Goal: Task Accomplishment & Management: Manage account settings

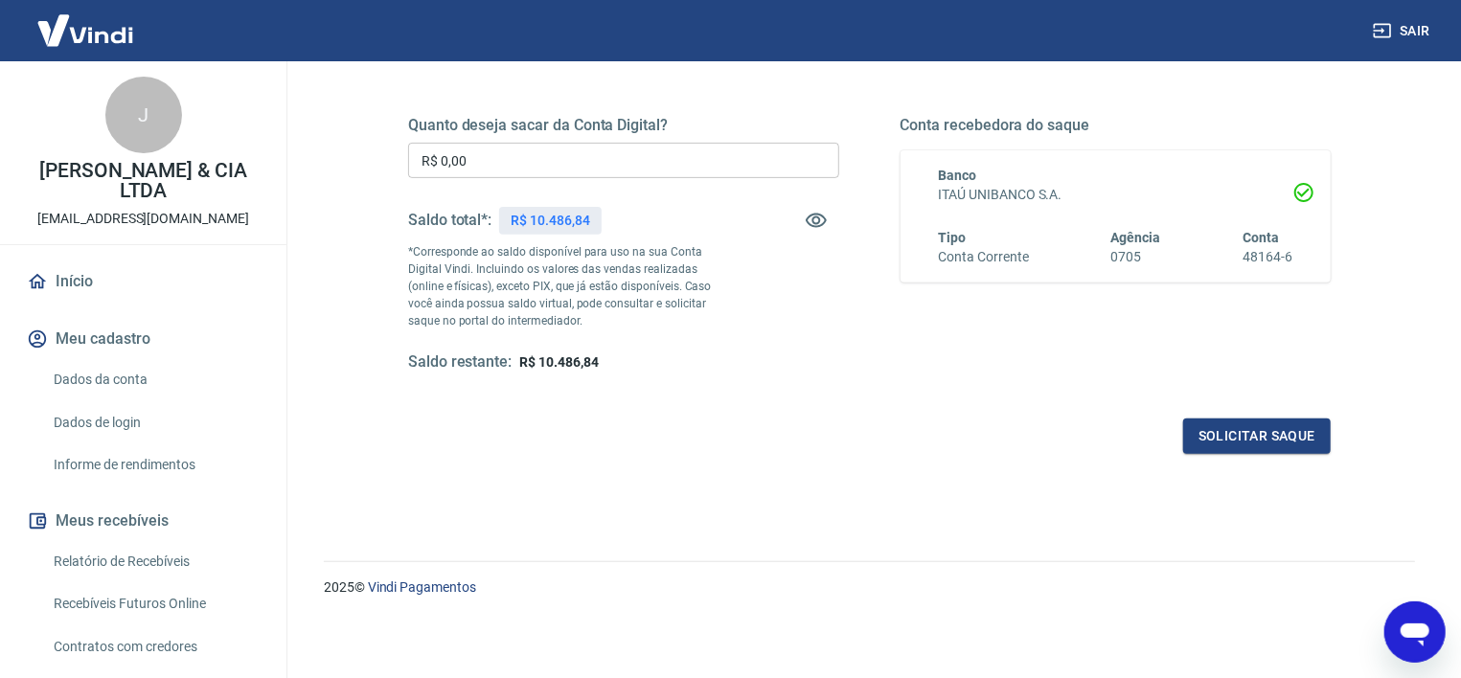
click at [90, 269] on link "Início" at bounding box center [143, 282] width 241 height 42
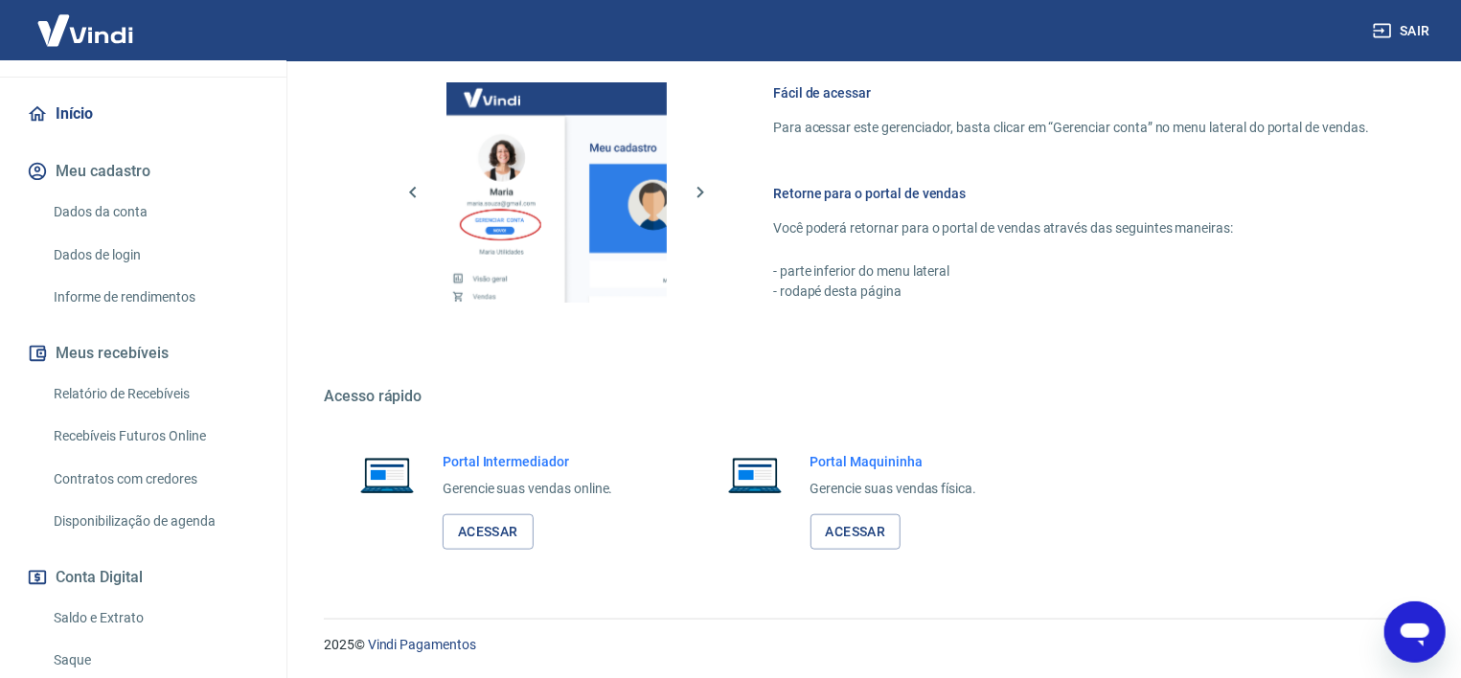
scroll to position [341, 0]
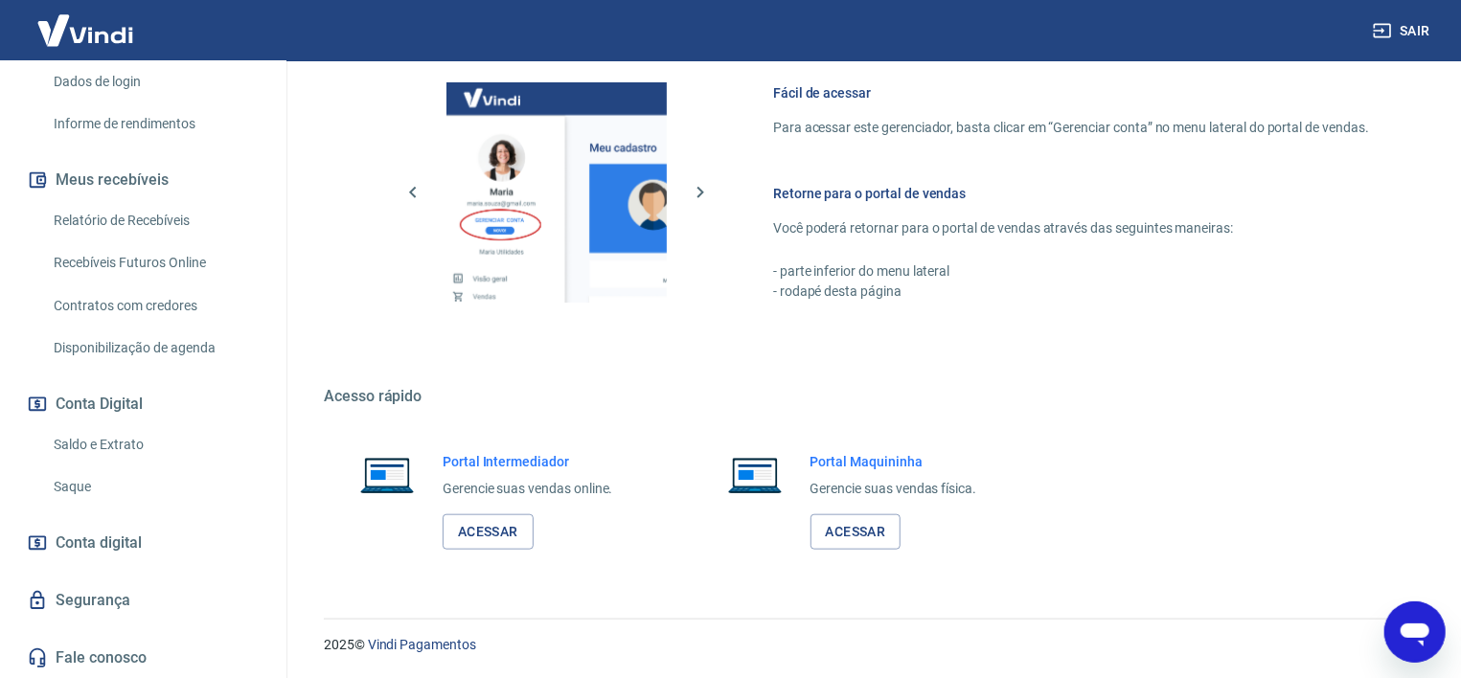
click at [91, 489] on link "Saque" at bounding box center [155, 487] width 218 height 39
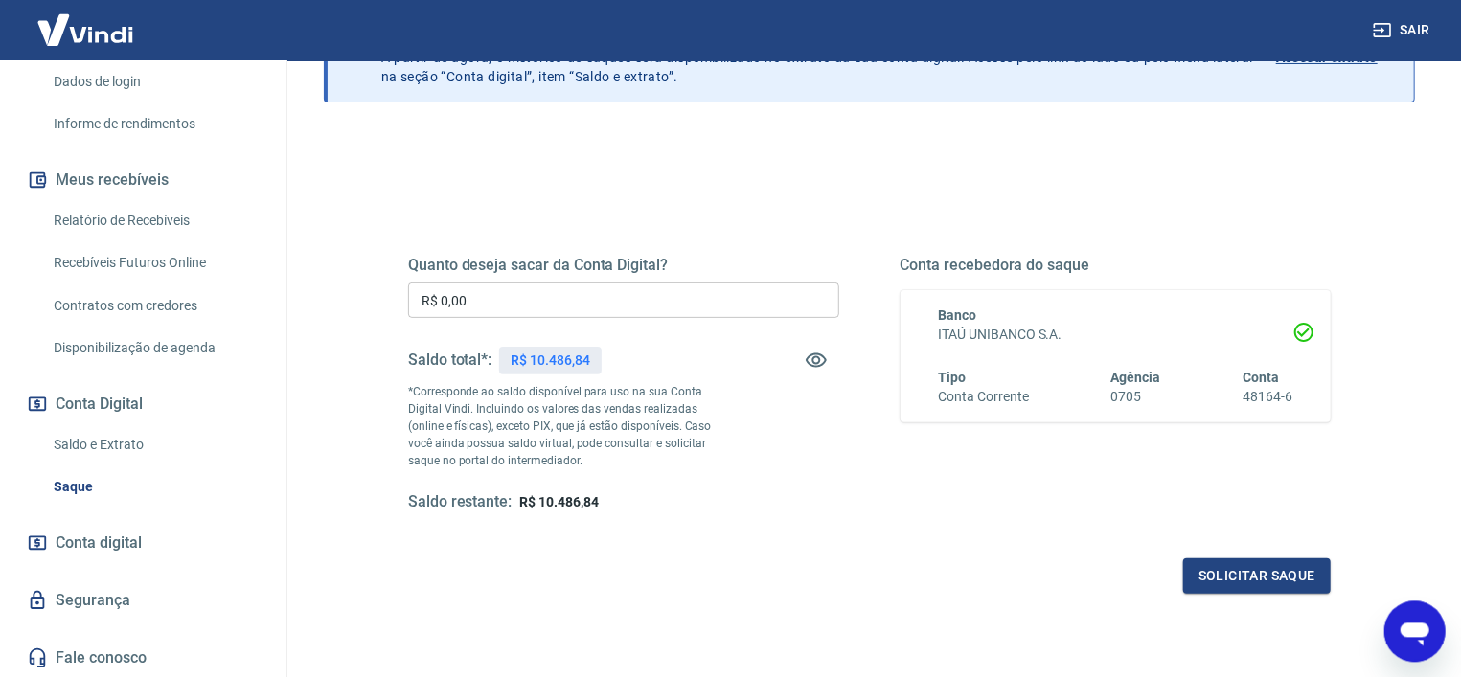
scroll to position [205, 0]
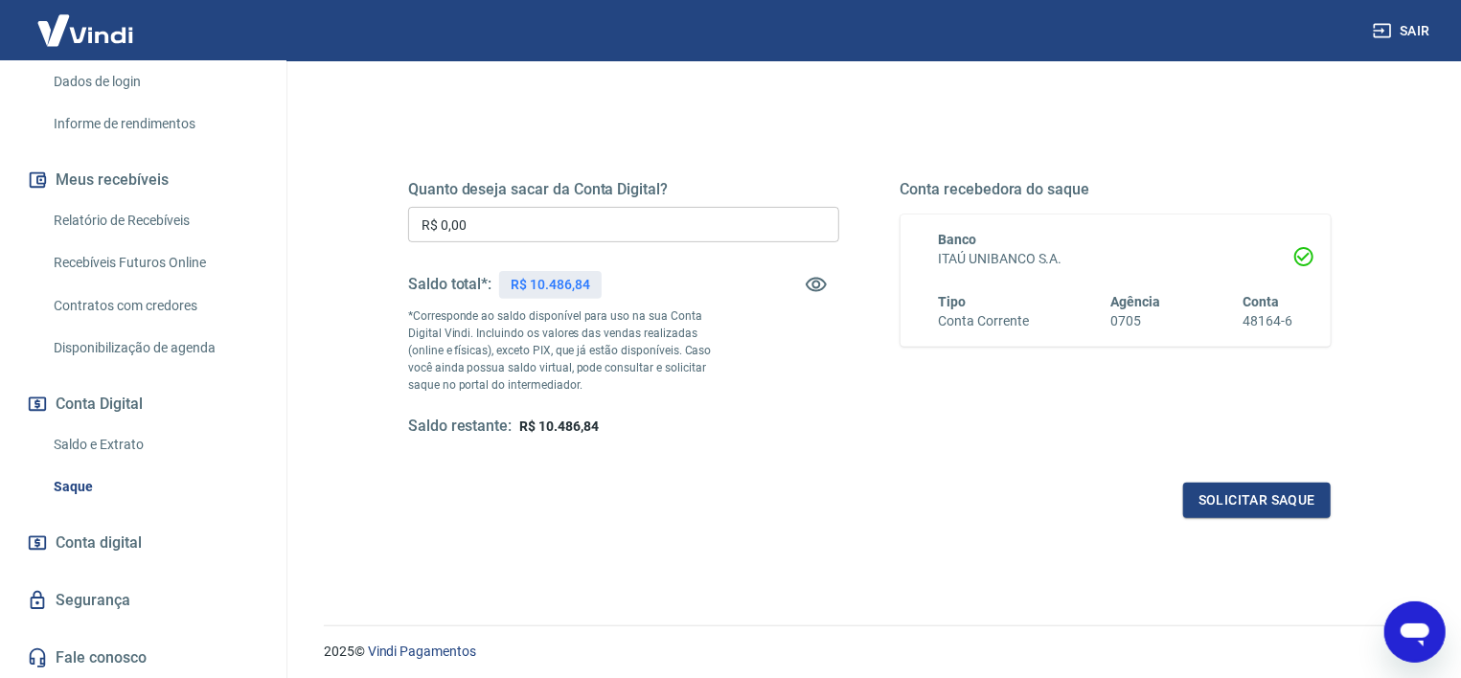
click at [102, 447] on link "Saldo e Extrato" at bounding box center [155, 444] width 218 height 39
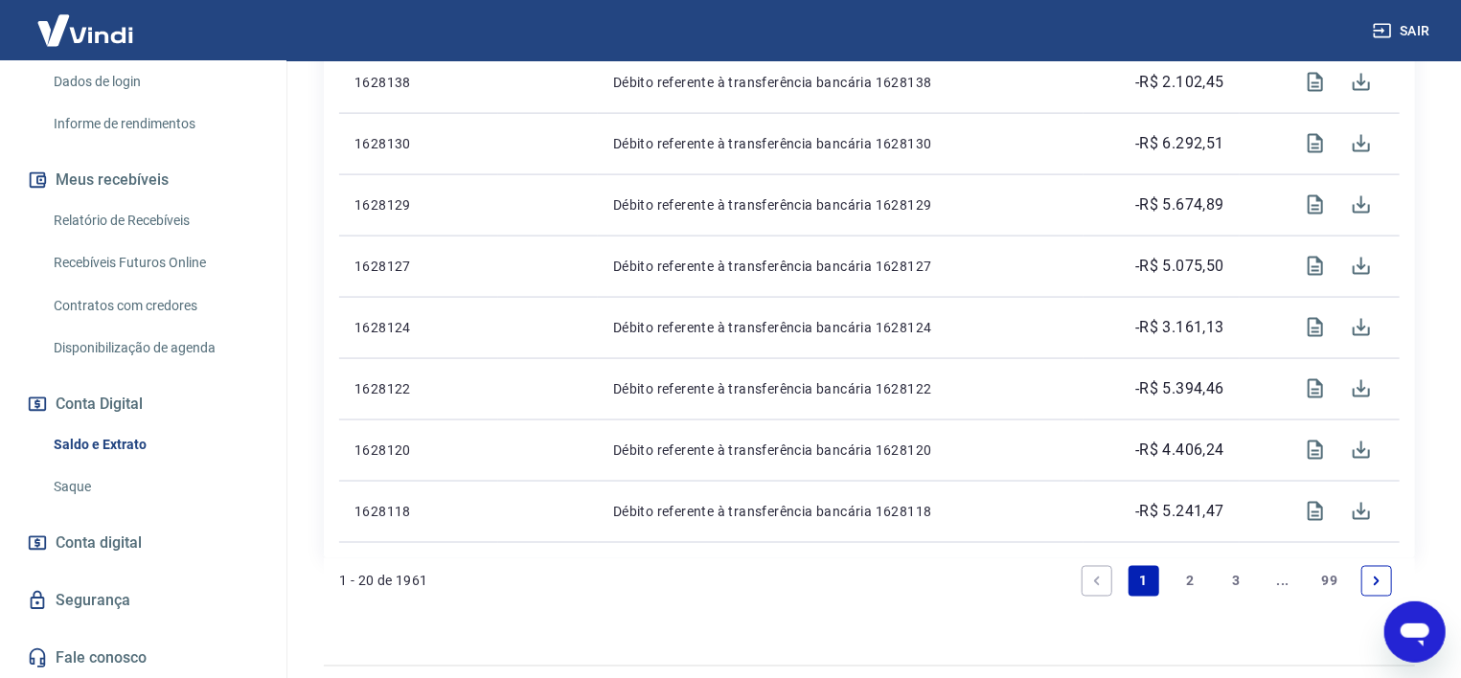
scroll to position [1478, 0]
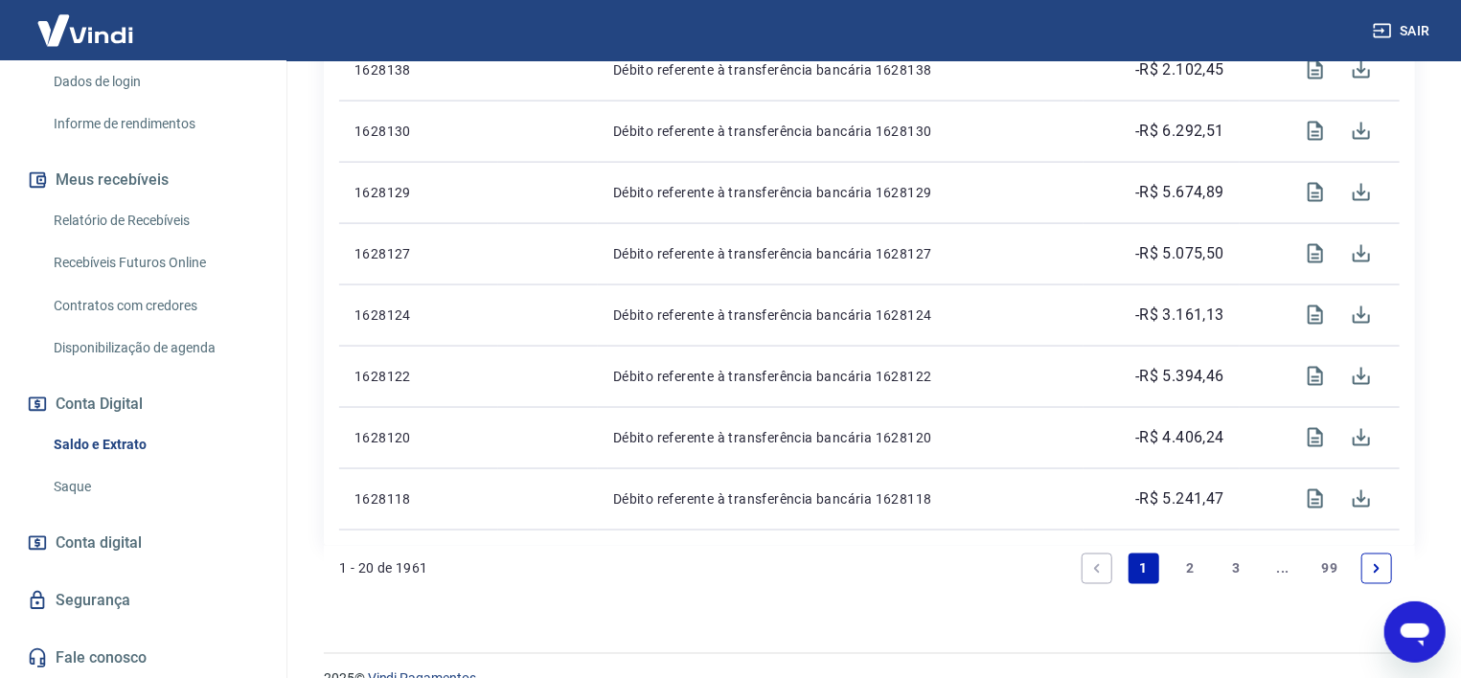
click at [1186, 554] on link "2" at bounding box center [1190, 569] width 31 height 31
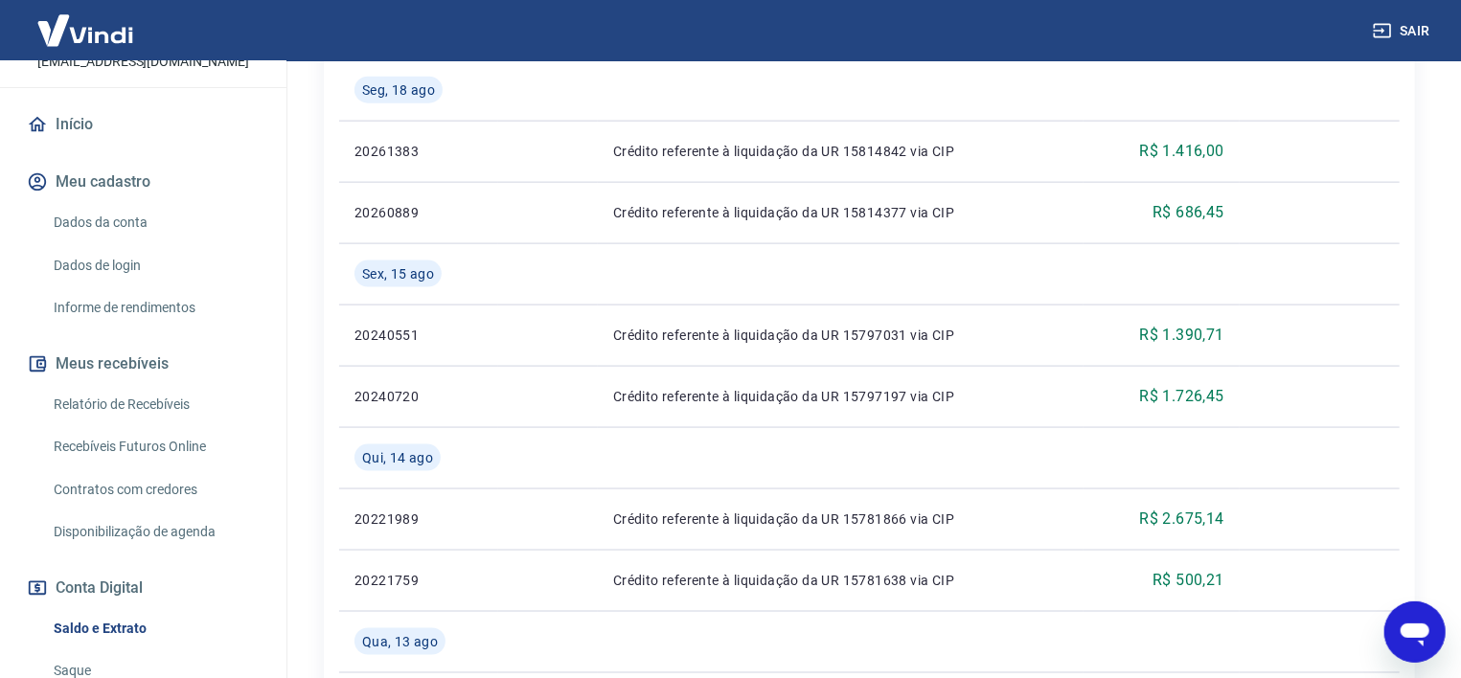
scroll to position [135, 0]
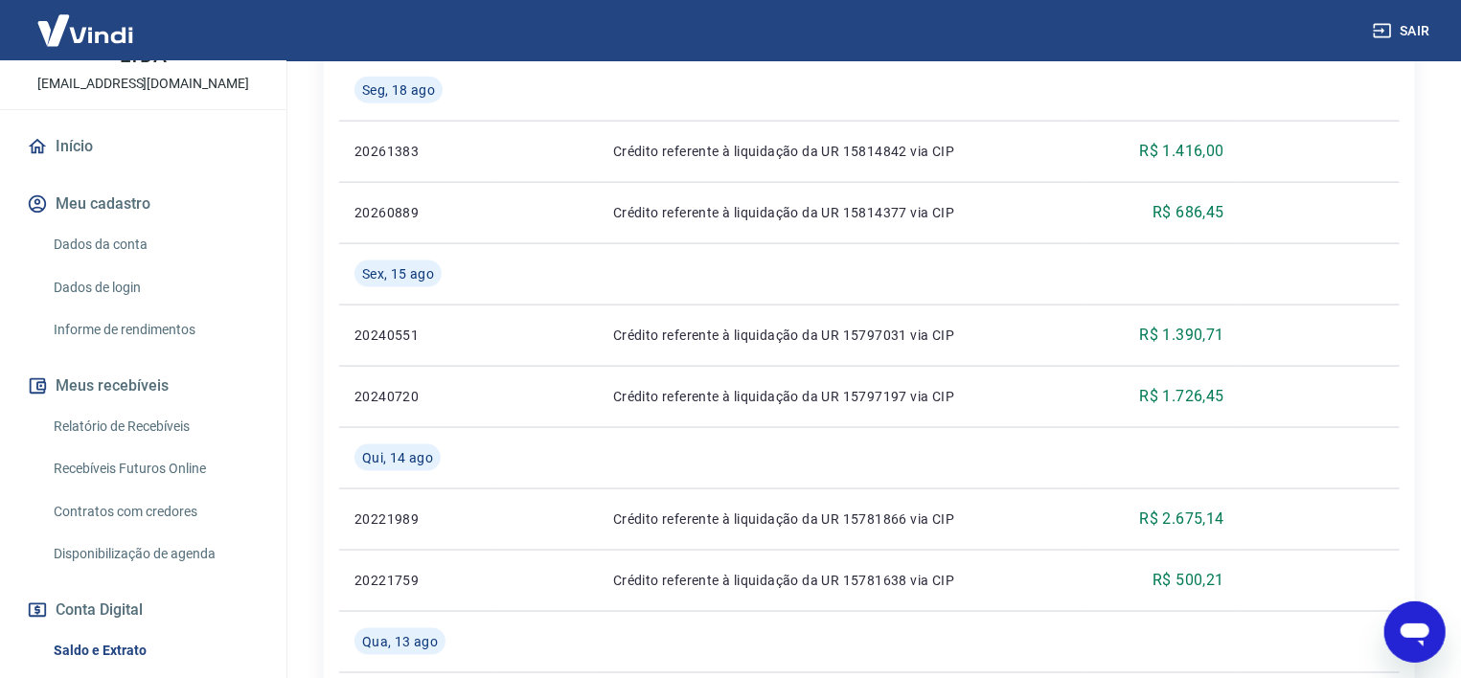
click at [135, 435] on link "Relatório de Recebíveis" at bounding box center [155, 426] width 218 height 39
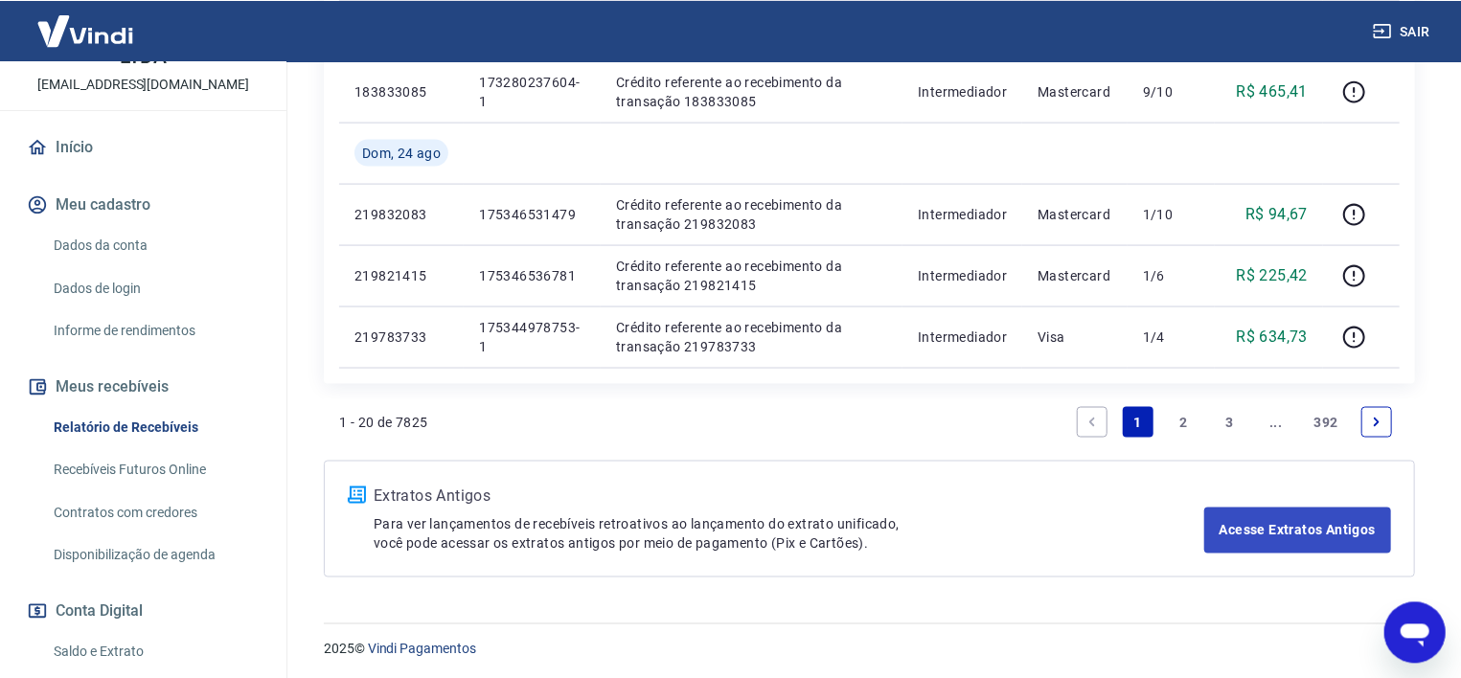
scroll to position [1472, 0]
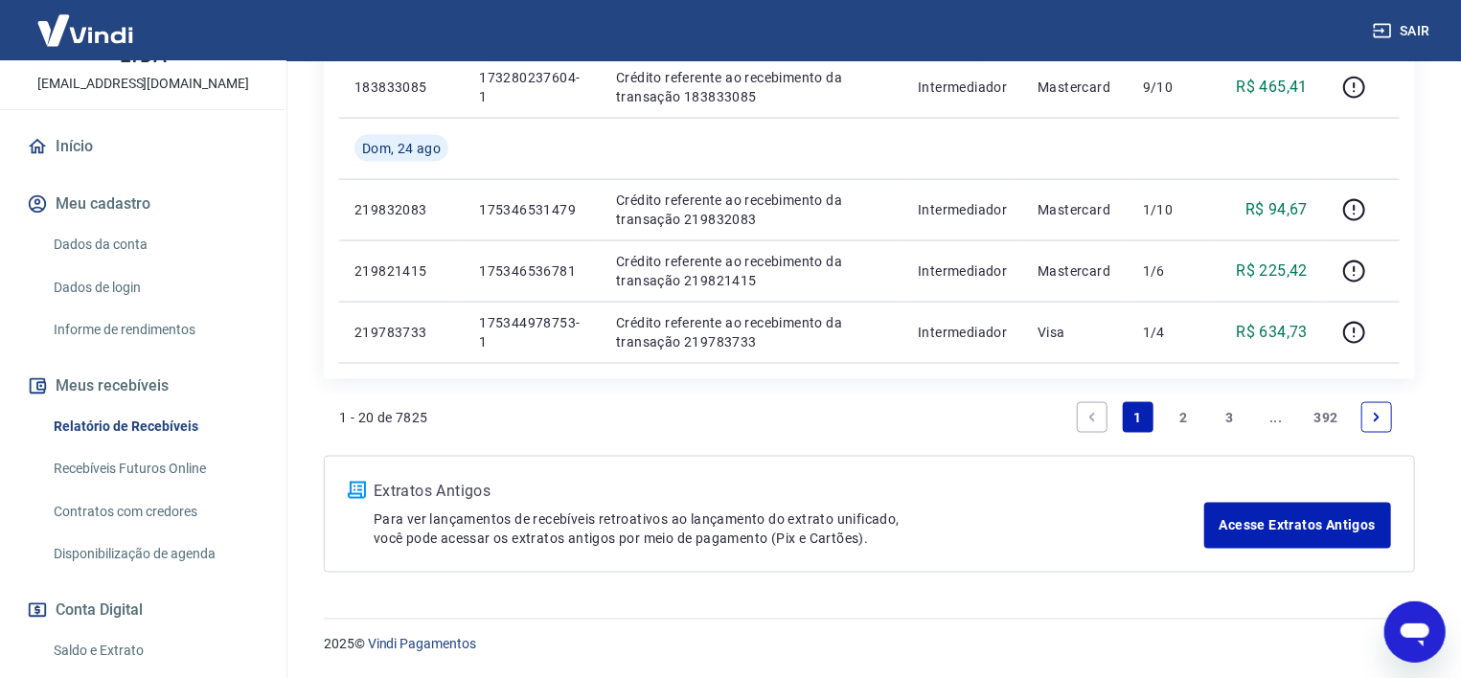
click at [1188, 415] on link "2" at bounding box center [1184, 417] width 31 height 31
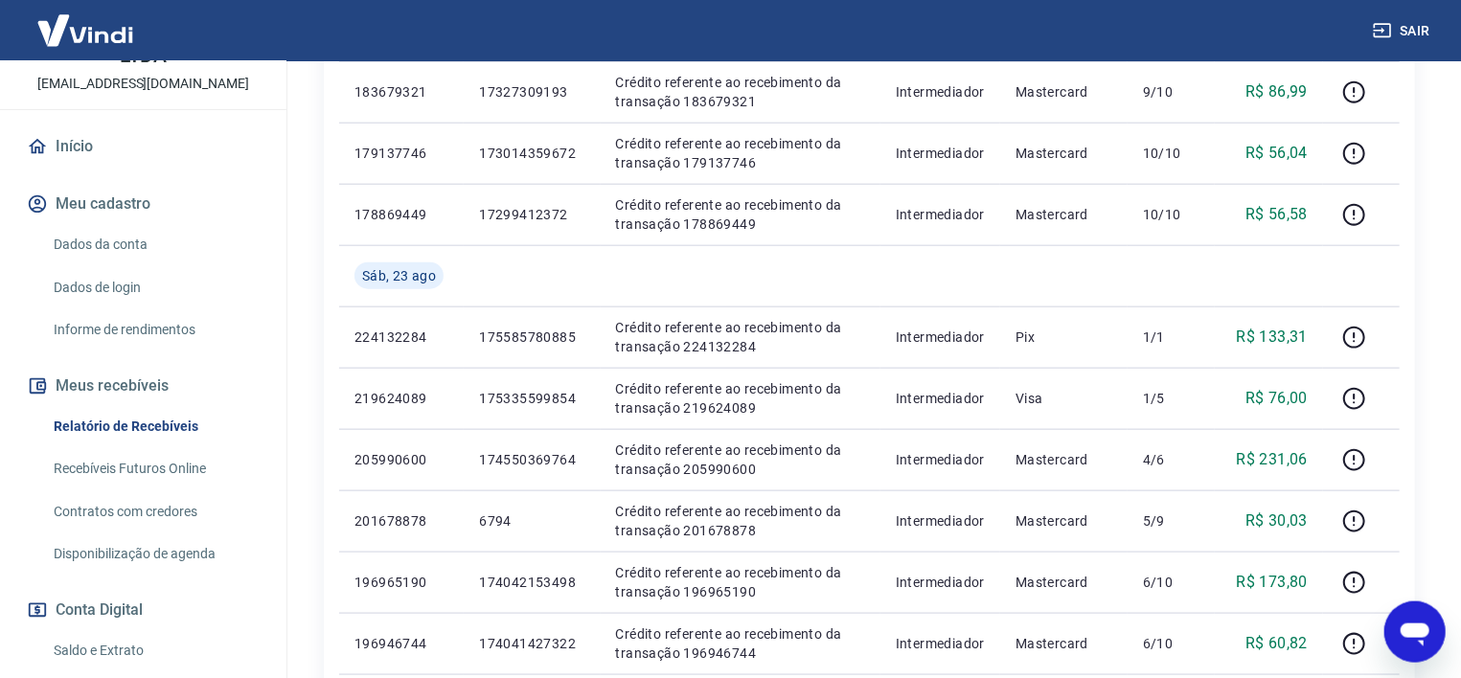
scroll to position [1130, 0]
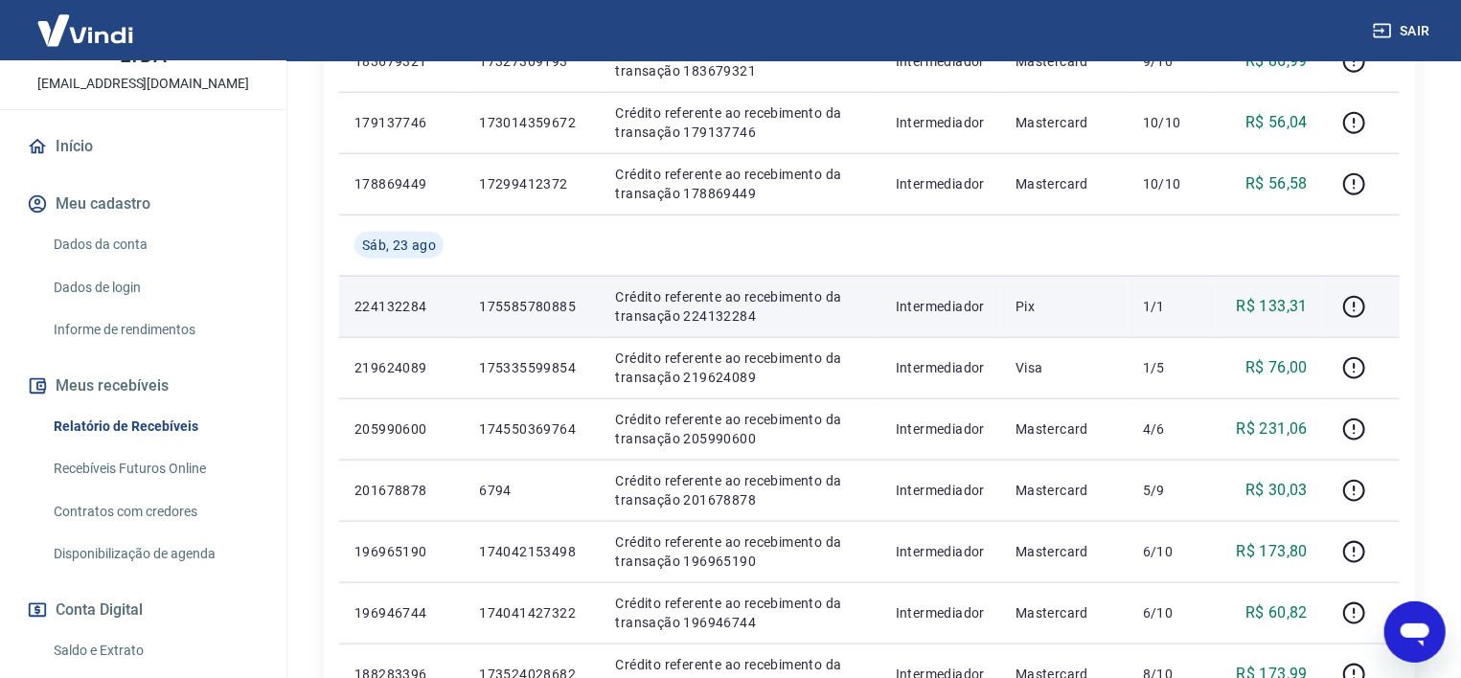
click at [526, 303] on p "175585780885" at bounding box center [531, 306] width 105 height 19
click at [1360, 303] on icon "button" at bounding box center [1355, 307] width 24 height 24
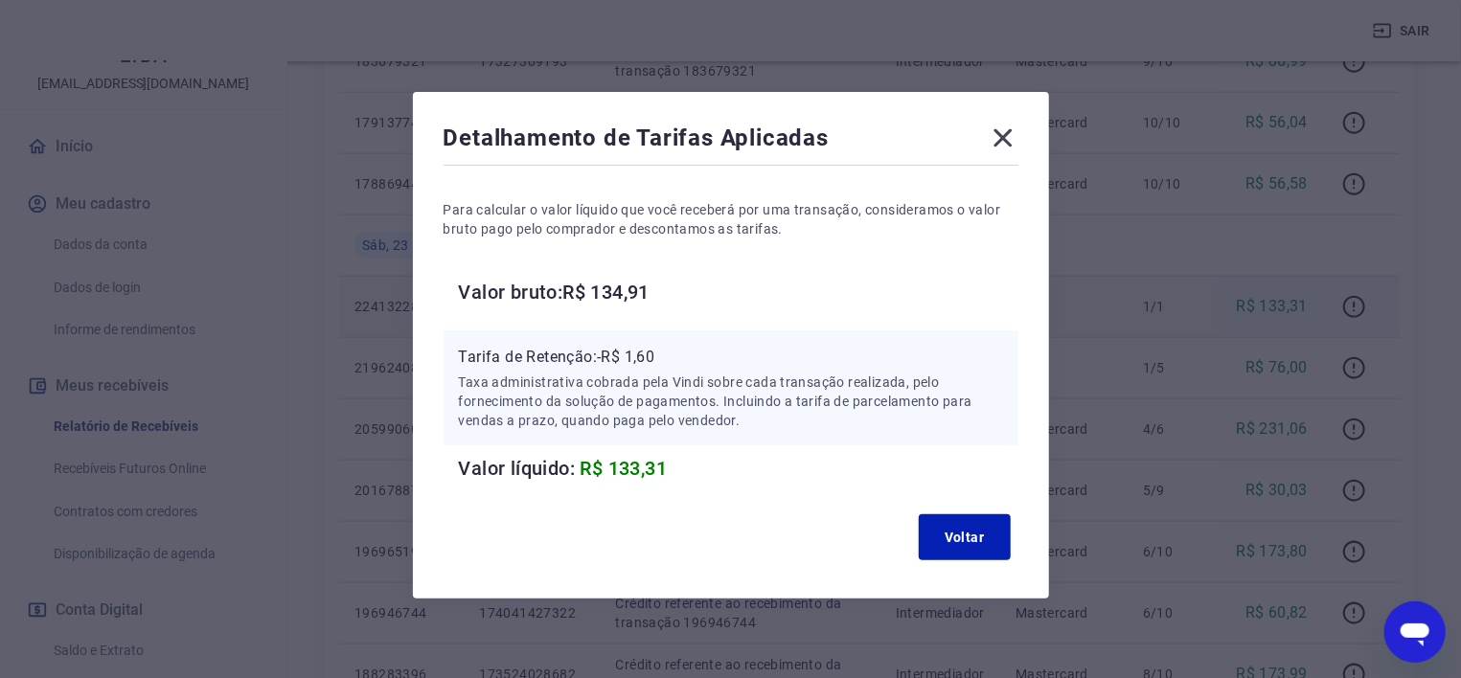
click at [1005, 141] on icon at bounding box center [1003, 138] width 18 height 18
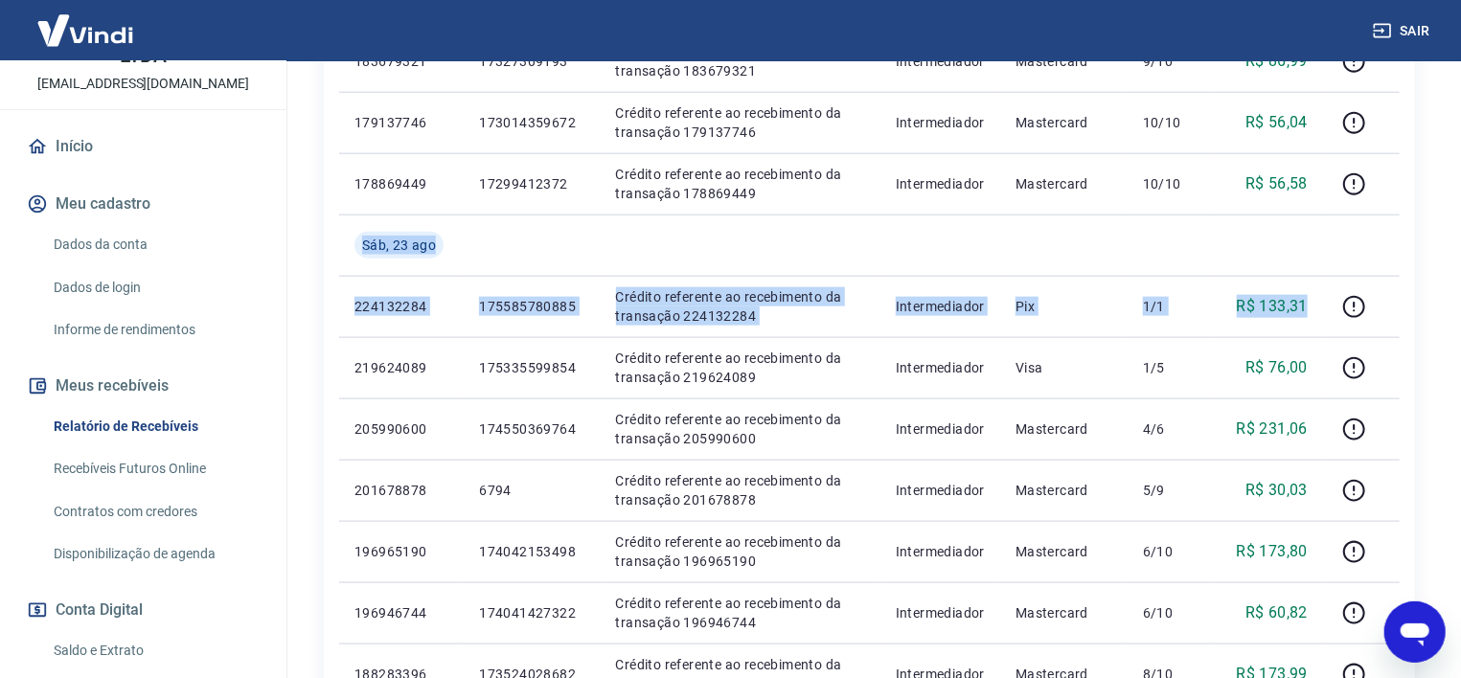
drag, startPoint x: 1319, startPoint y: 311, endPoint x: 338, endPoint y: 222, distance: 984.3
click at [338, 222] on div "ID Pedido Descrição Origem Pagamento Parcelas Valor Líq. Tarifas [DATE] 2197658…" at bounding box center [869, 0] width 1091 height 1442
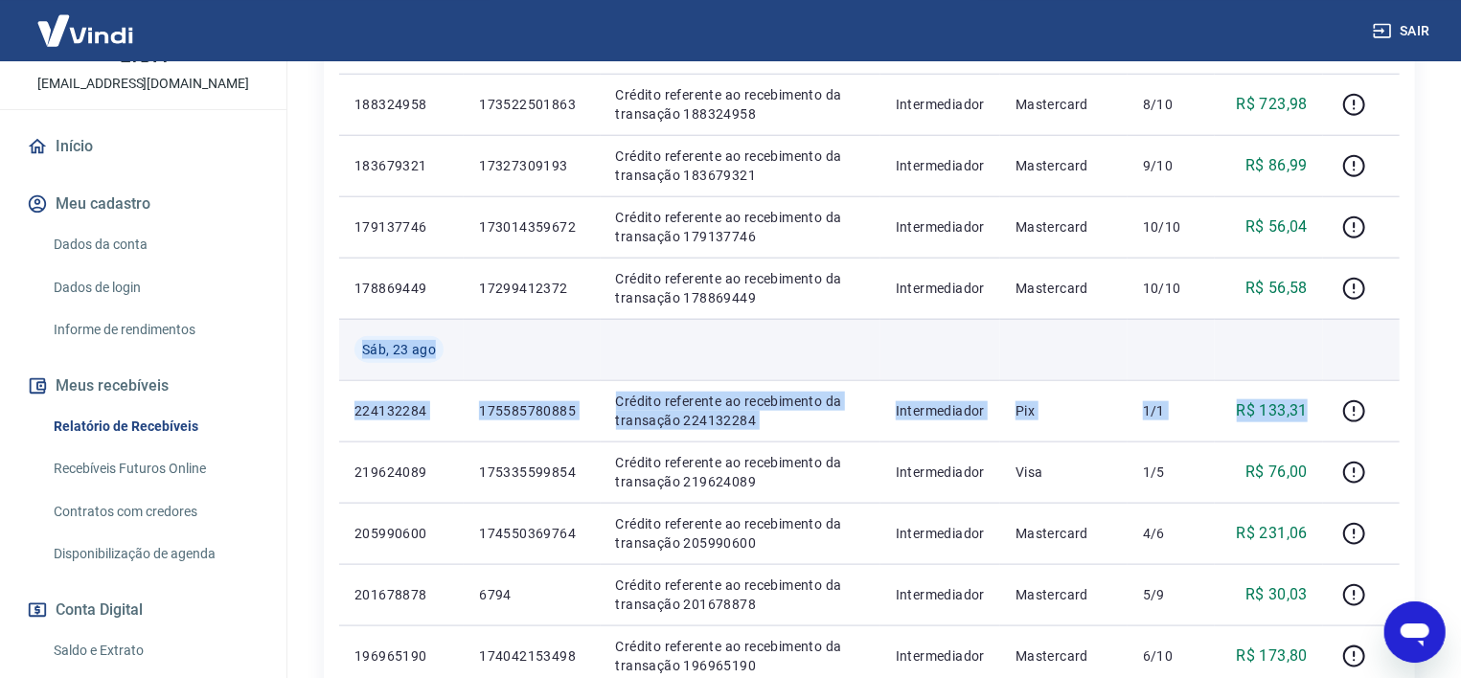
scroll to position [1027, 0]
